Goal: Check status: Check status

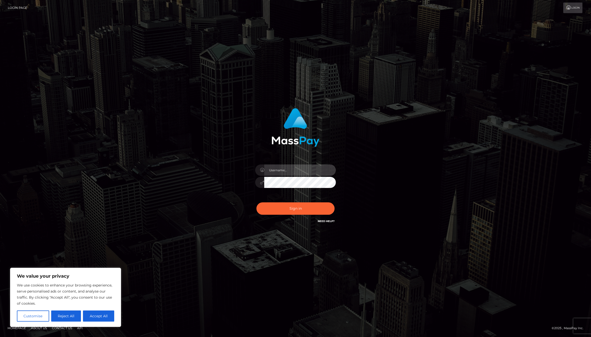
click at [280, 173] on input "text" at bounding box center [300, 169] width 72 height 11
click at [0, 336] on com-1password-button at bounding box center [0, 337] width 0 height 0
type input "jackson.whop"
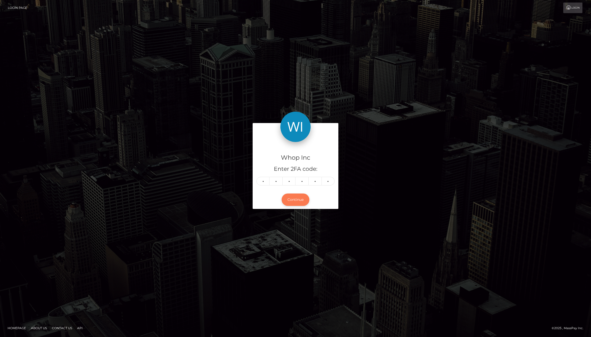
click at [297, 197] on button "Continue" at bounding box center [296, 199] width 28 height 12
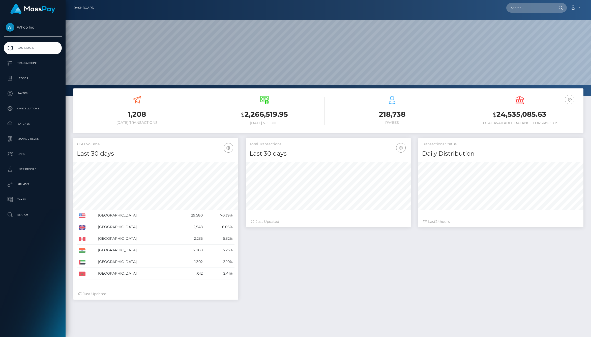
scroll to position [89, 165]
click at [314, 273] on div "Total Transactions Last 30 days Last 30 days Last 60 days Last 90 days 24" at bounding box center [414, 221] width 345 height 167
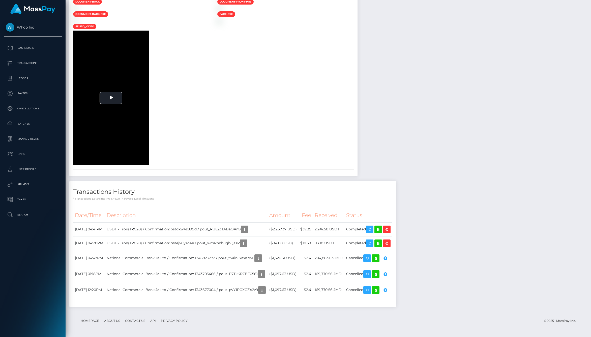
scroll to position [752, 0]
click at [310, 196] on h4 "Transactions History" at bounding box center [232, 191] width 319 height 9
drag, startPoint x: 281, startPoint y: 211, endPoint x: 316, endPoint y: 212, distance: 35.1
click at [316, 212] on tr "Date/Time Description Amount Fee Received Status" at bounding box center [232, 215] width 319 height 14
click at [299, 212] on th "Amount" at bounding box center [283, 215] width 31 height 14
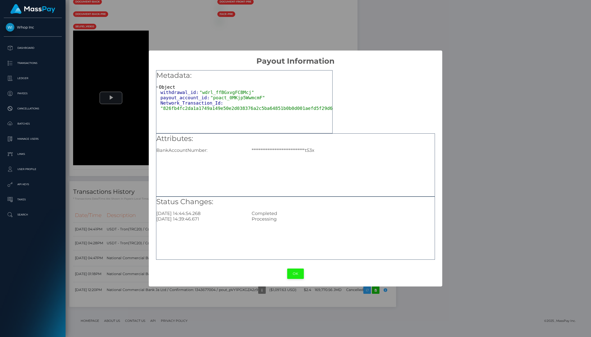
click at [295, 274] on button "OK" at bounding box center [295, 273] width 17 height 10
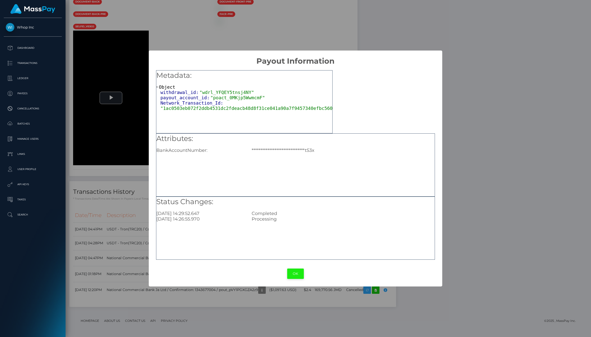
click at [295, 274] on button "OK" at bounding box center [295, 273] width 17 height 10
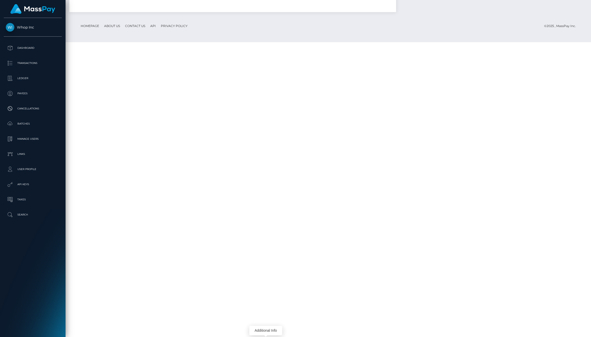
scroll to position [660, 0]
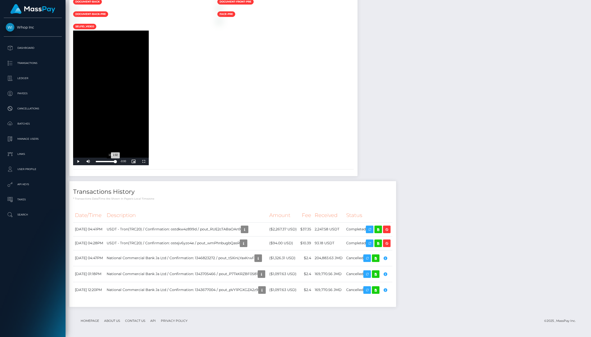
drag, startPoint x: 99, startPoint y: 253, endPoint x: 115, endPoint y: 255, distance: 16.8
click at [115, 165] on div "Loaded : 100.00% 1:02 1:02" at bounding box center [105, 161] width 24 height 8
click at [213, 165] on div "To view this video please enable JavaScript, and consider upgrading to a web br…" at bounding box center [141, 98] width 144 height 134
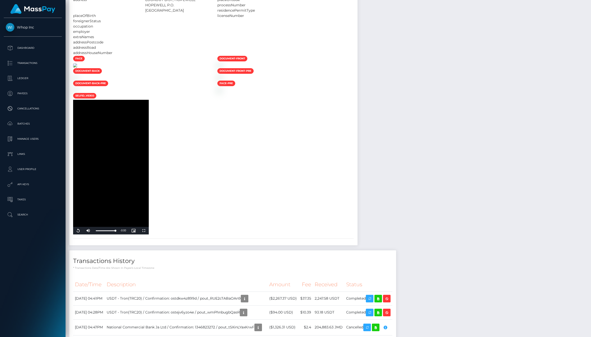
scroll to position [210, 0]
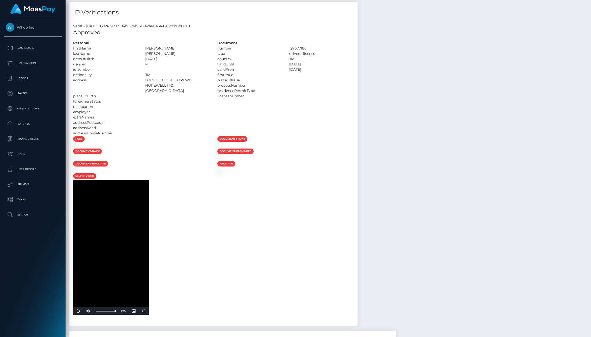
click at [214, 72] on div at bounding box center [178, 69] width 72 height 5
drag, startPoint x: 206, startPoint y: 85, endPoint x: 231, endPoint y: 85, distance: 25.0
click at [214, 72] on div at bounding box center [178, 69] width 72 height 5
click at [286, 67] on div "validUntil" at bounding box center [250, 64] width 72 height 5
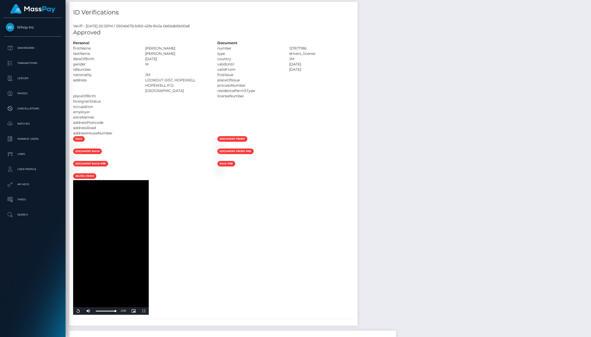
drag, startPoint x: 326, startPoint y: 76, endPoint x: 411, endPoint y: 101, distance: 88.6
click at [358, 101] on div "Personal firstName [PERSON_NAME]" at bounding box center [213, 87] width 288 height 95
click at [286, 88] on div "processNumber" at bounding box center [250, 85] width 72 height 5
click at [286, 72] on div "validFrom" at bounding box center [250, 69] width 72 height 5
drag, startPoint x: 449, startPoint y: 83, endPoint x: 508, endPoint y: 85, distance: 59.6
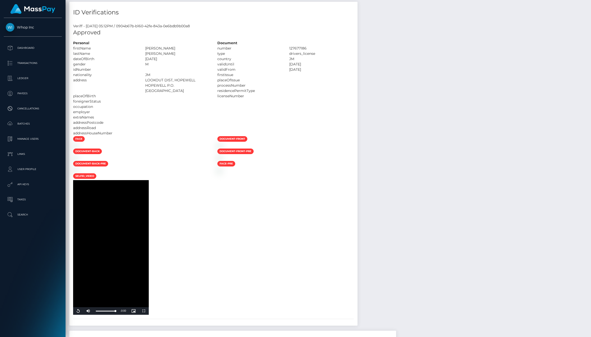
click at [358, 72] on div "validFrom [DATE]" at bounding box center [286, 69] width 144 height 5
click at [358, 72] on div "[DATE]" at bounding box center [322, 69] width 72 height 5
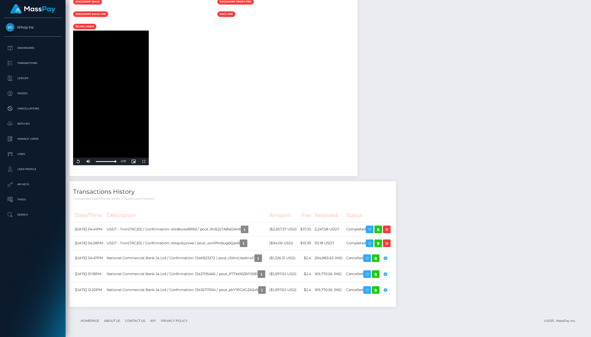
scroll to position [752, 0]
drag, startPoint x: 335, startPoint y: 242, endPoint x: 360, endPoint y: 243, distance: 24.8
click at [345, 243] on td "93.18 USDT" at bounding box center [329, 243] width 32 height 14
drag, startPoint x: 363, startPoint y: 229, endPoint x: 332, endPoint y: 229, distance: 31.0
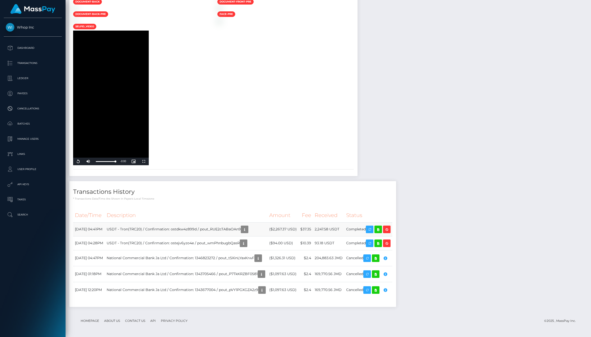
click at [332, 229] on tr "[DATE] 04:41PM USDT - Tron(TRC20) / Confirmation: ostdkw4z899d / pout_RUE2cTABa…" at bounding box center [232, 229] width 319 height 14
click at [313, 229] on td "$37.35" at bounding box center [306, 229] width 14 height 14
drag, startPoint x: 289, startPoint y: 229, endPoint x: 362, endPoint y: 229, distance: 72.9
click at [362, 229] on tr "[DATE] 04:41PM USDT - Tron(TRC20) / Confirmation: ostdkw4z899d / pout_RUE2cTABa…" at bounding box center [232, 229] width 319 height 14
click at [345, 229] on td "2,247.58 USDT" at bounding box center [329, 229] width 32 height 14
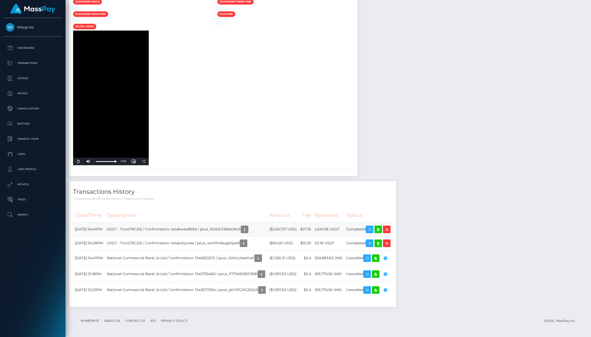
drag, startPoint x: 388, startPoint y: 229, endPoint x: 317, endPoint y: 229, distance: 70.7
click at [317, 229] on tr "[DATE] 04:41PM USDT - Tron(TRC20) / Confirmation: ostdkw4z899d / pout_RUE2cTABa…" at bounding box center [232, 229] width 319 height 14
click at [299, 229] on td "($2,267.37 USD)" at bounding box center [283, 229] width 31 height 14
drag, startPoint x: 290, startPoint y: 226, endPoint x: 332, endPoint y: 226, distance: 41.1
click at [332, 226] on tr "[DATE] 04:41PM USDT - Tron(TRC20) / Confirmation: ostdkw4z899d / pout_RUE2cTABa…" at bounding box center [232, 229] width 319 height 14
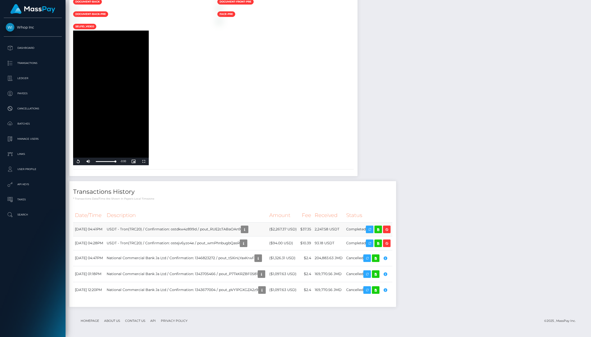
click at [313, 226] on td "$37.35" at bounding box center [306, 229] width 14 height 14
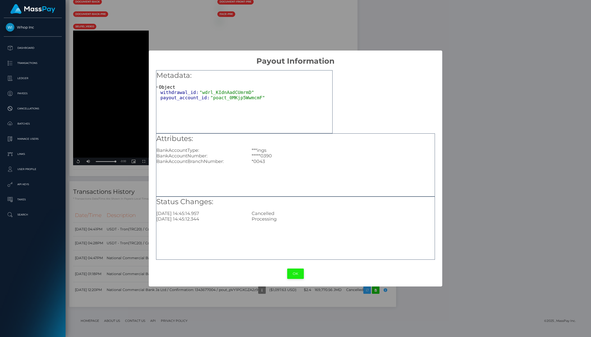
click at [296, 275] on button "OK" at bounding box center [295, 273] width 17 height 10
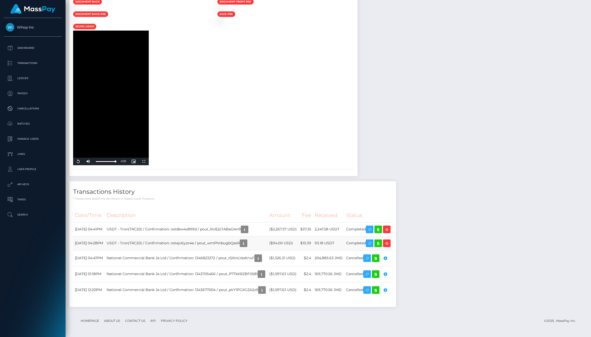
click at [105, 246] on td "[DATE] 04:28PM" at bounding box center [89, 243] width 32 height 14
